Goal: Information Seeking & Learning: Compare options

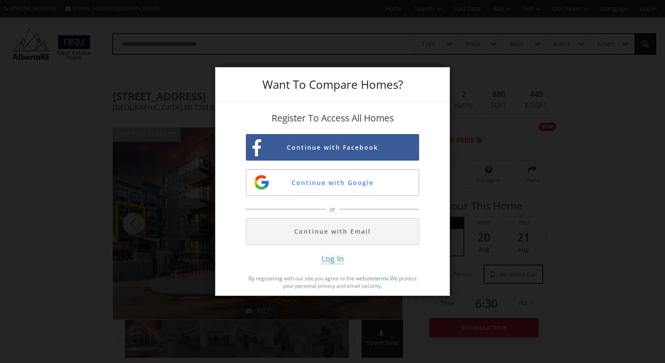
click at [622, 145] on div "Want To Compare Homes? Register To Access All Homes Continue with Facebook Cont…" at bounding box center [332, 181] width 665 height 363
click at [36, 162] on div "Want To Compare Homes? Register To Access All Homes Continue with Facebook Cont…" at bounding box center [332, 181] width 665 height 363
click at [554, 74] on div "Want To Compare Homes? Register To Access All Homes Continue with Facebook Cont…" at bounding box center [332, 181] width 665 height 363
click at [55, 224] on div "Want To Compare Homes? Register To Access All Homes Continue with Facebook Cont…" at bounding box center [332, 181] width 665 height 363
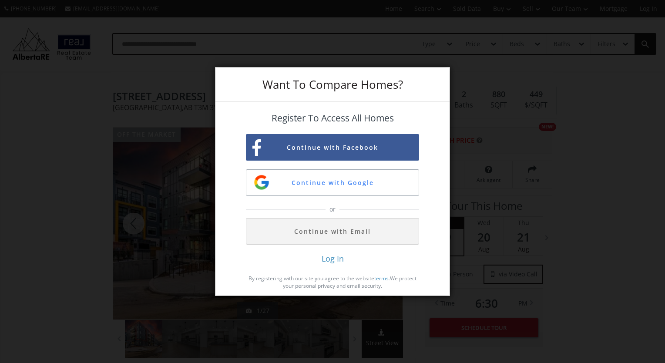
click at [74, 206] on div "Want To Compare Homes? Register To Access All Homes Continue with Facebook Cont…" at bounding box center [332, 181] width 665 height 363
click at [101, 116] on div "Want To Compare Homes? Register To Access All Homes Continue with Facebook Cont…" at bounding box center [332, 181] width 665 height 363
click at [28, 167] on div "Want To Compare Homes? Register To Access All Homes Continue with Facebook Cont…" at bounding box center [332, 181] width 665 height 363
click at [632, 88] on div "Want To Compare Homes? Register To Access All Homes Continue with Facebook Cont…" at bounding box center [332, 181] width 665 height 363
click at [631, 88] on div "Want To Compare Homes? Register To Access All Homes Continue with Facebook Cont…" at bounding box center [332, 181] width 665 height 363
